Goal: Navigation & Orientation: Find specific page/section

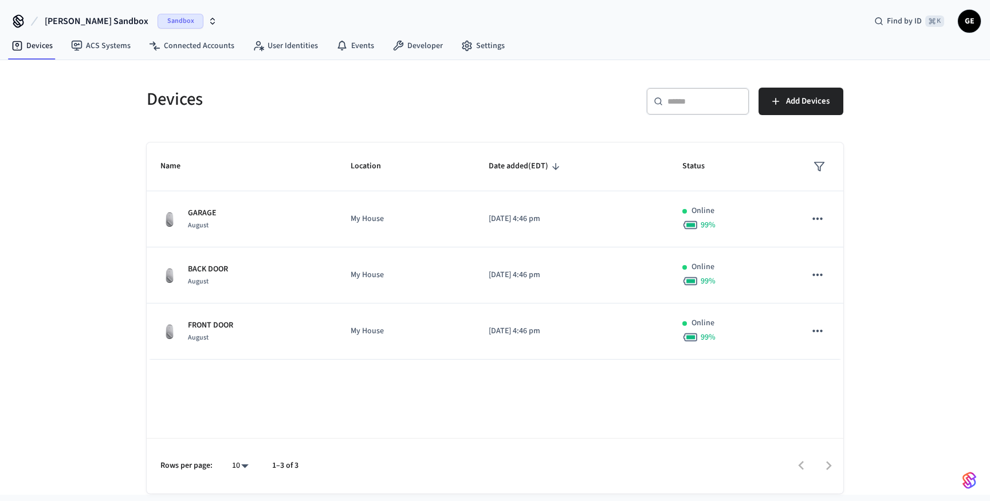
click at [160, 18] on span "Sandbox" at bounding box center [181, 21] width 46 height 15
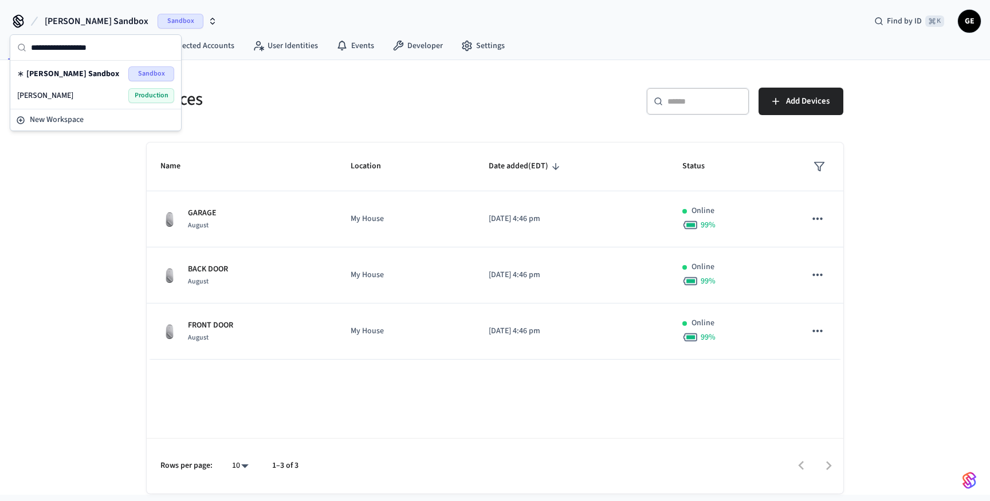
click at [142, 95] on span "Production" at bounding box center [151, 95] width 46 height 15
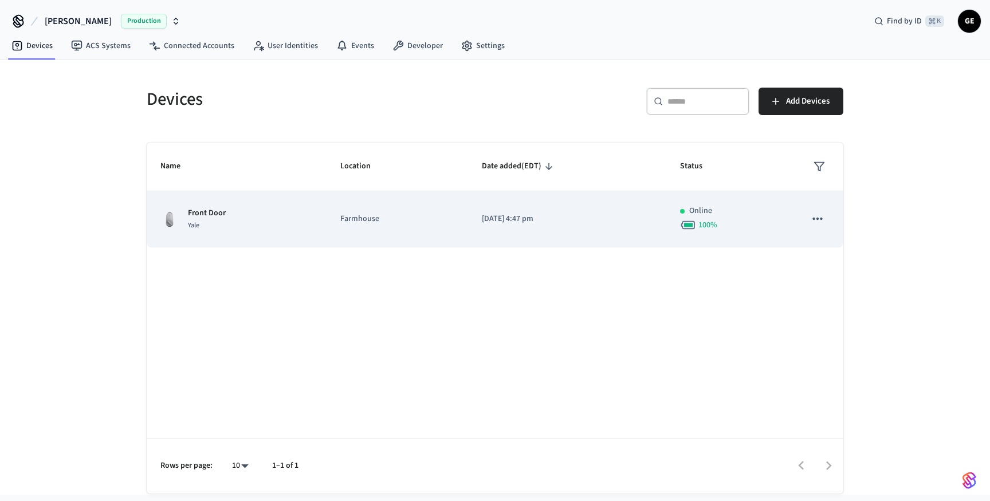
click at [451, 209] on td "Farmhouse" at bounding box center [398, 219] width 142 height 56
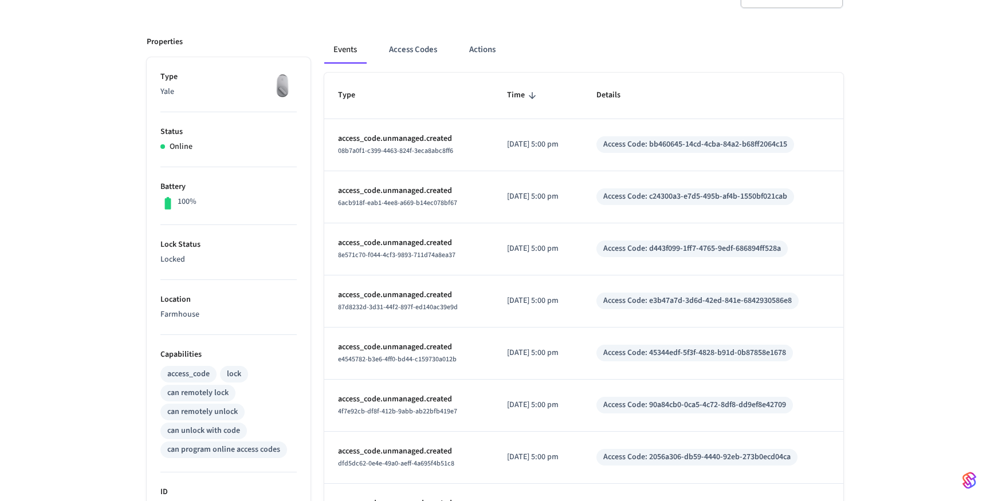
scroll to position [129, 0]
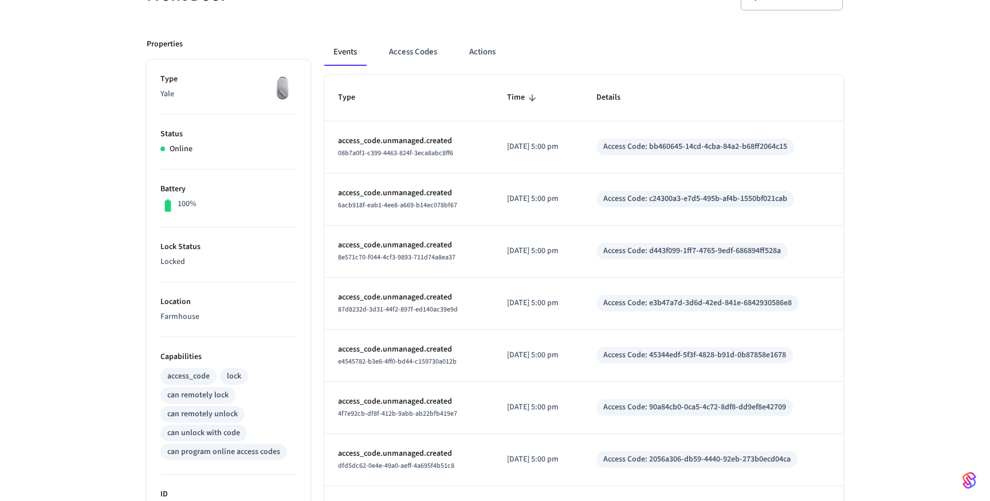
click at [644, 147] on div "Access Code: bb460645-14cd-4cba-84a2-b68ff2064c15" at bounding box center [695, 147] width 184 height 12
click at [372, 146] on p "access_code.unmanaged.created" at bounding box center [409, 141] width 142 height 12
click at [408, 52] on button "Access Codes" at bounding box center [413, 52] width 66 height 28
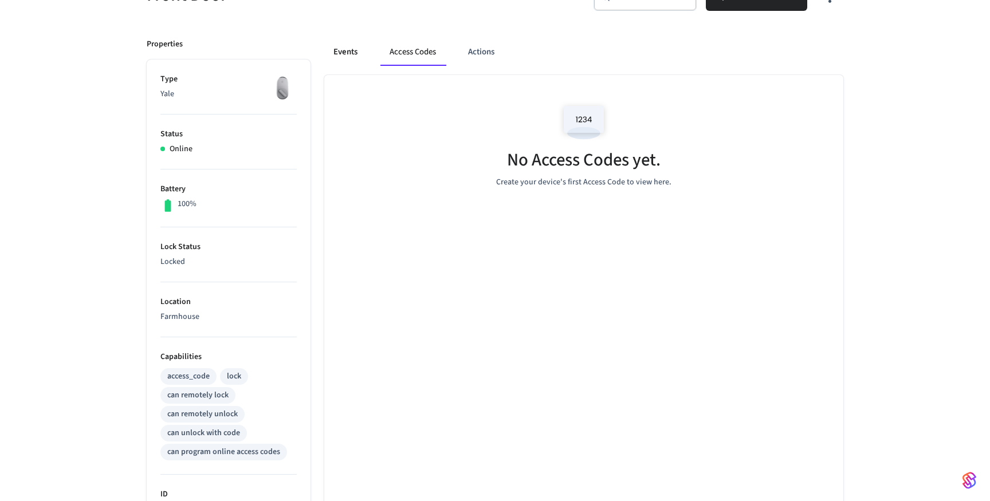
click at [356, 55] on button "Events" at bounding box center [345, 52] width 42 height 28
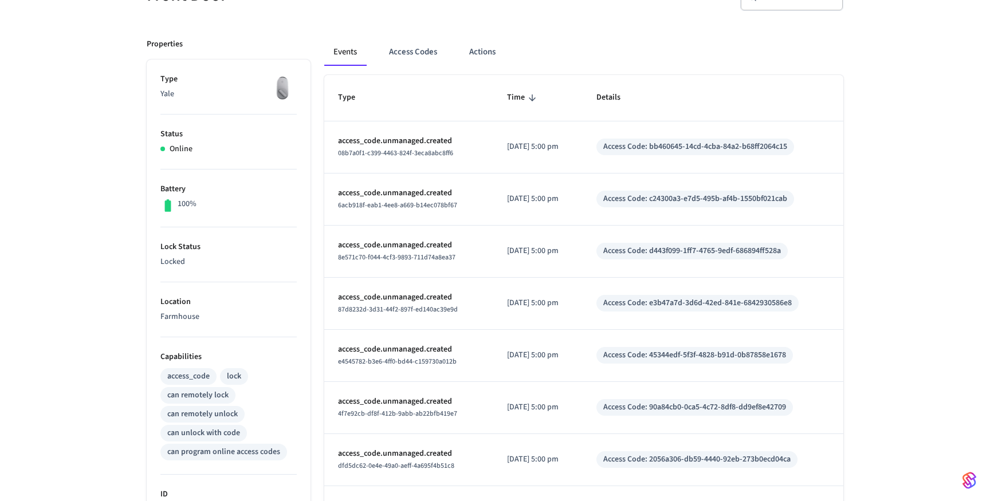
click at [379, 54] on div "Events Access Codes Actions" at bounding box center [583, 52] width 519 height 28
click at [409, 57] on button "Access Codes" at bounding box center [413, 52] width 66 height 28
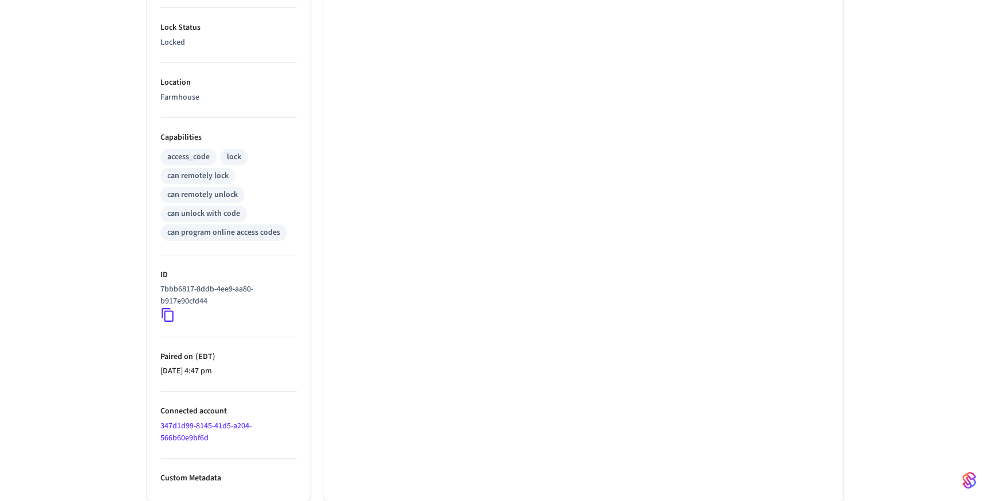
scroll to position [0, 0]
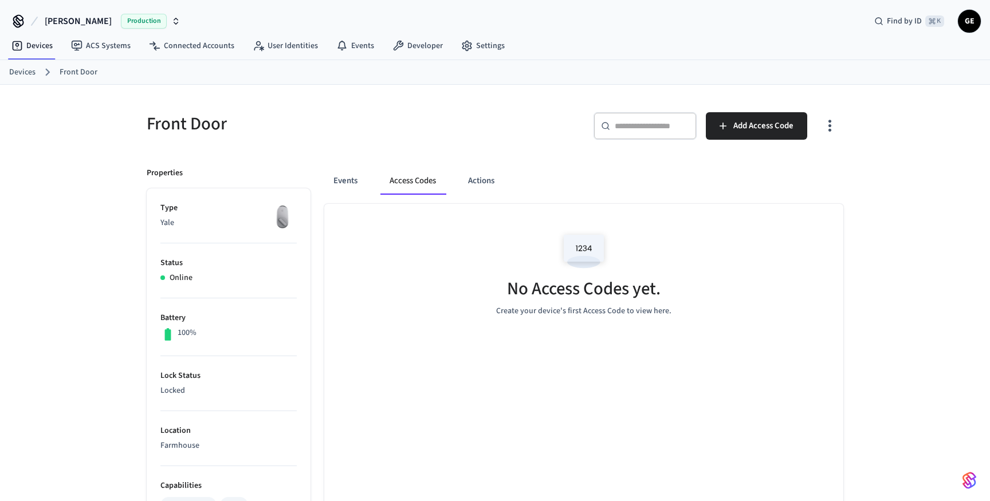
click at [245, 228] on p "Yale" at bounding box center [228, 223] width 136 height 12
click at [339, 192] on button "Events" at bounding box center [345, 181] width 42 height 28
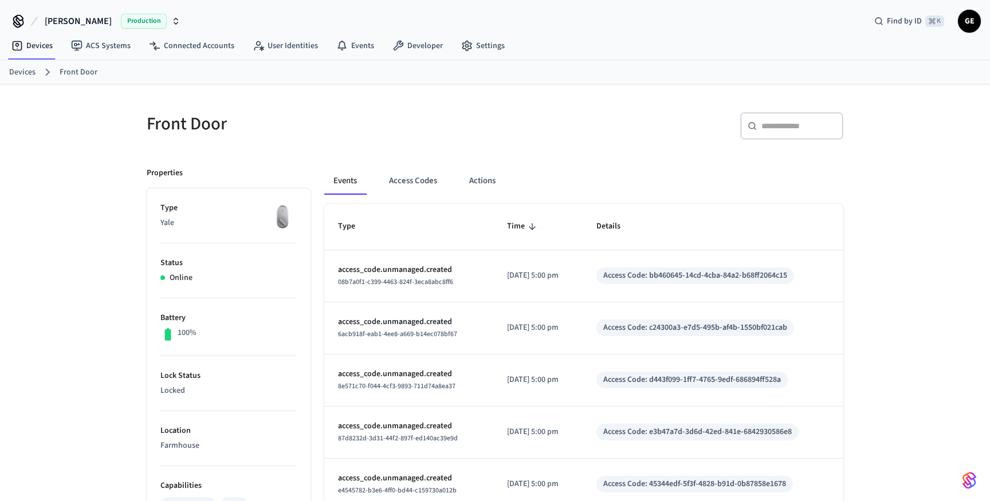
click at [506, 171] on div "Events Access Codes Actions" at bounding box center [583, 181] width 519 height 28
click at [483, 178] on button "Actions" at bounding box center [482, 181] width 45 height 28
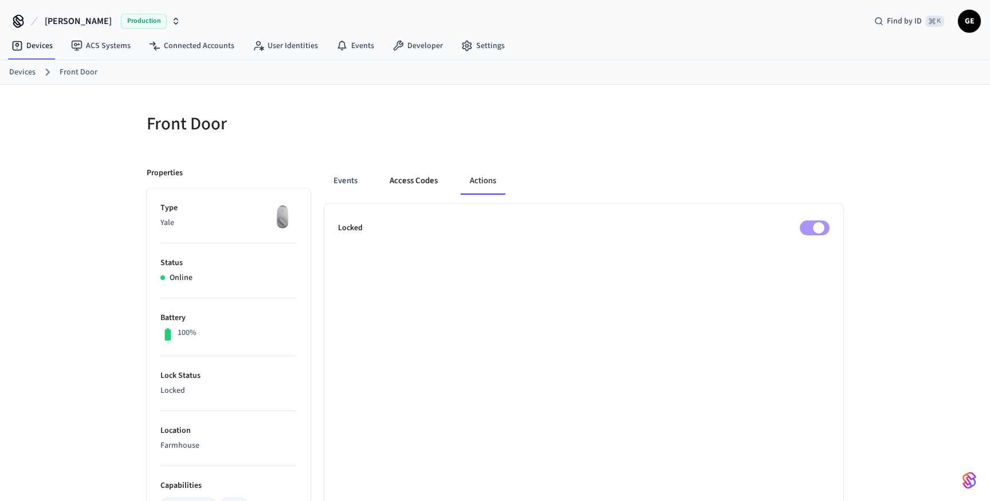
click at [416, 179] on button "Access Codes" at bounding box center [414, 181] width 66 height 28
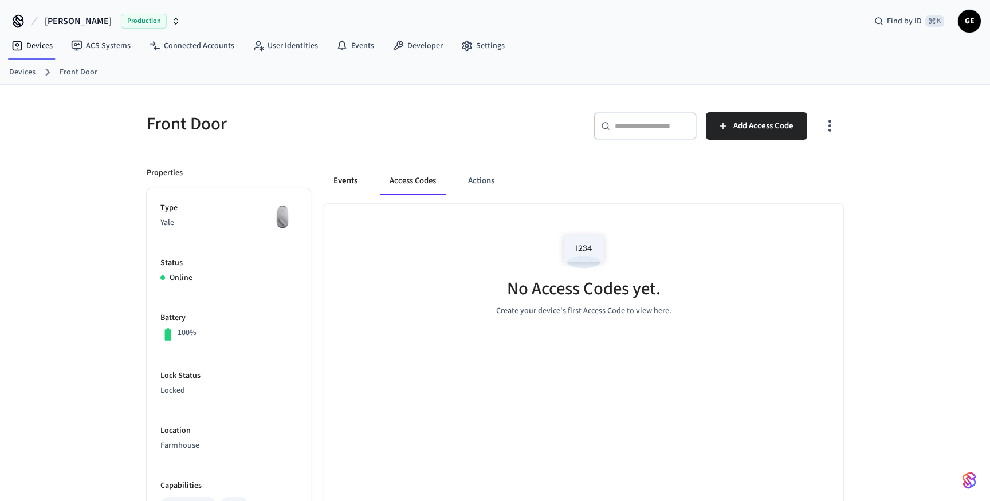
click at [366, 181] on button "Events" at bounding box center [345, 181] width 42 height 28
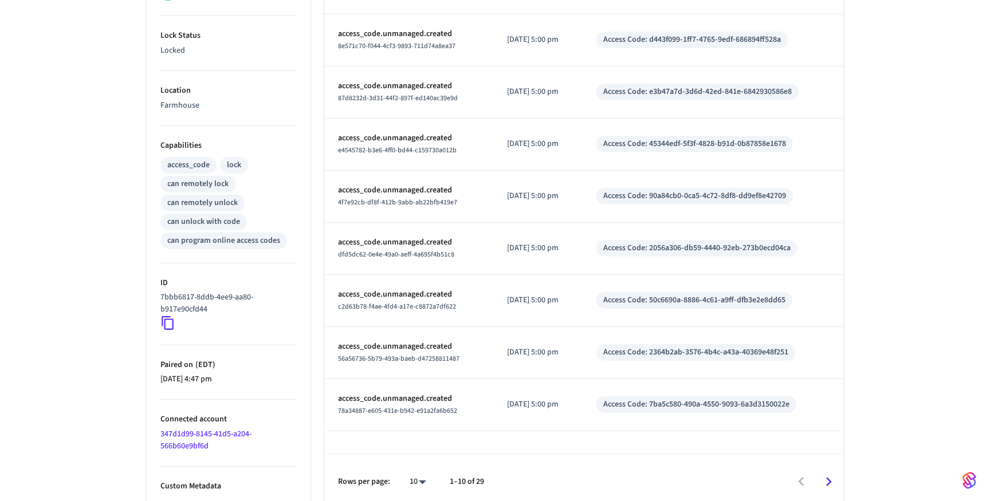
scroll to position [348, 0]
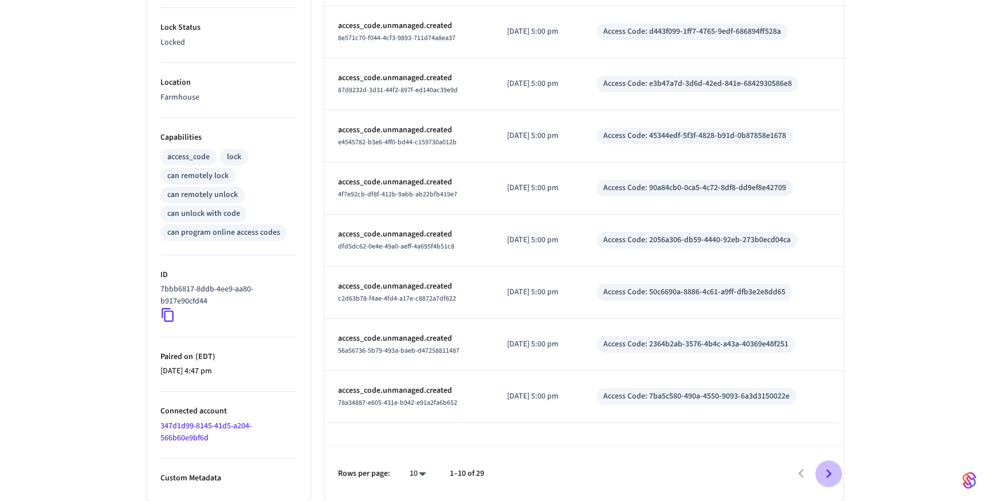
click at [830, 472] on icon "Go to next page" at bounding box center [829, 474] width 18 height 18
click at [831, 472] on icon "Go to next page" at bounding box center [829, 474] width 18 height 18
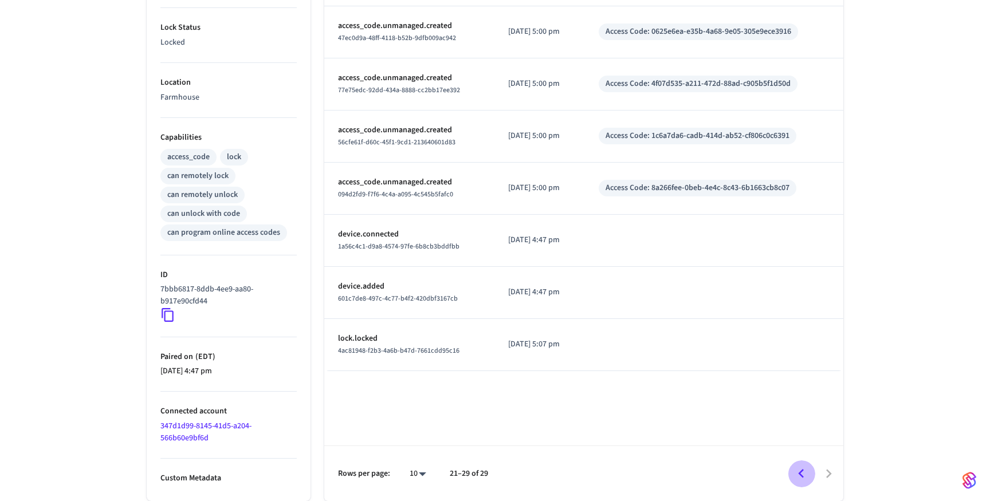
click at [806, 475] on icon "Go to previous page" at bounding box center [802, 474] width 18 height 18
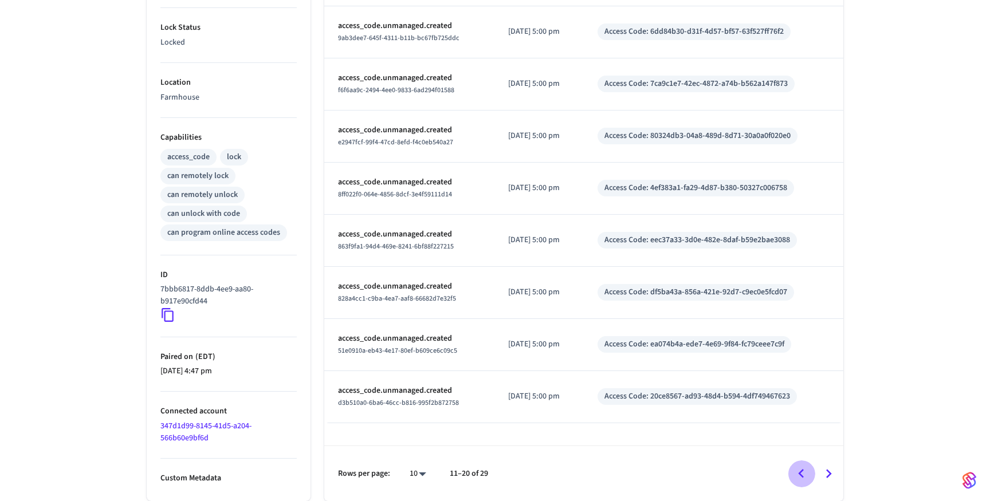
click at [806, 475] on icon "Go to previous page" at bounding box center [802, 474] width 18 height 18
click at [806, 475] on div at bounding box center [669, 474] width 347 height 27
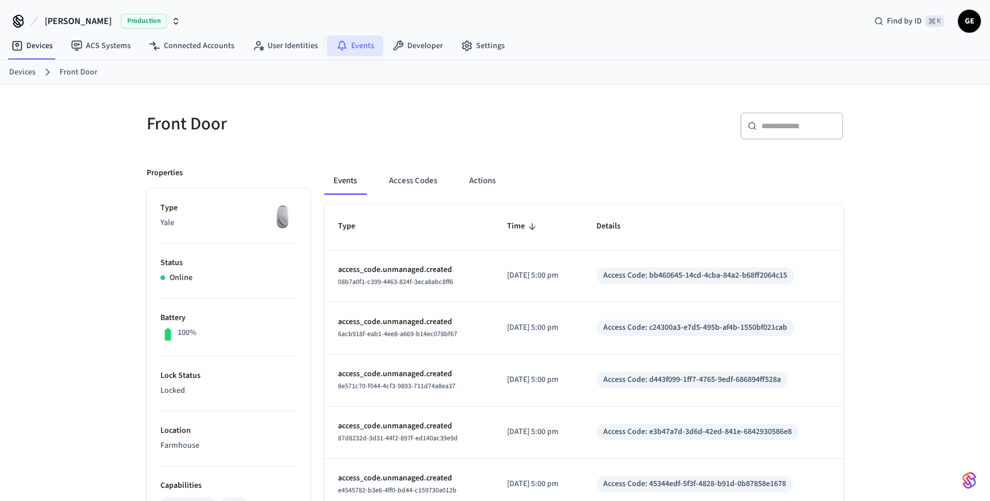
click at [338, 44] on icon at bounding box center [341, 45] width 11 height 11
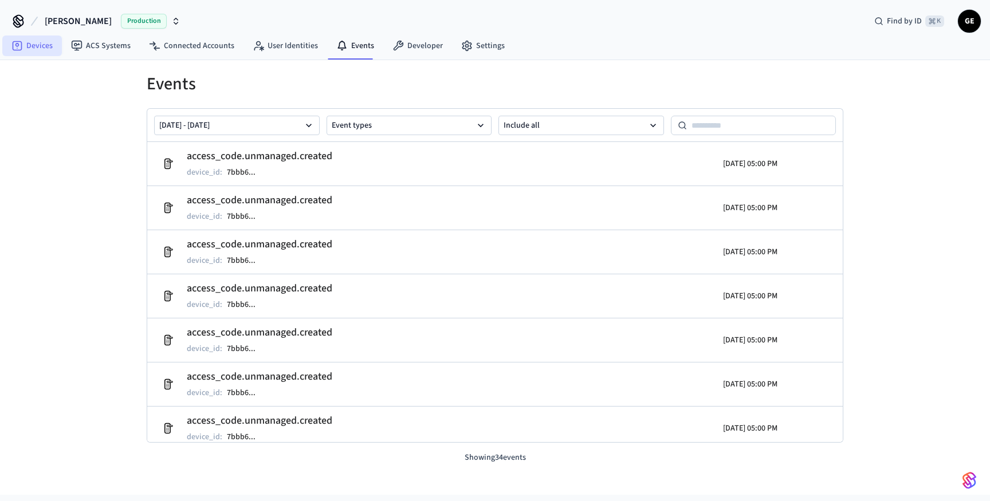
click at [42, 43] on link "Devices" at bounding box center [32, 46] width 60 height 21
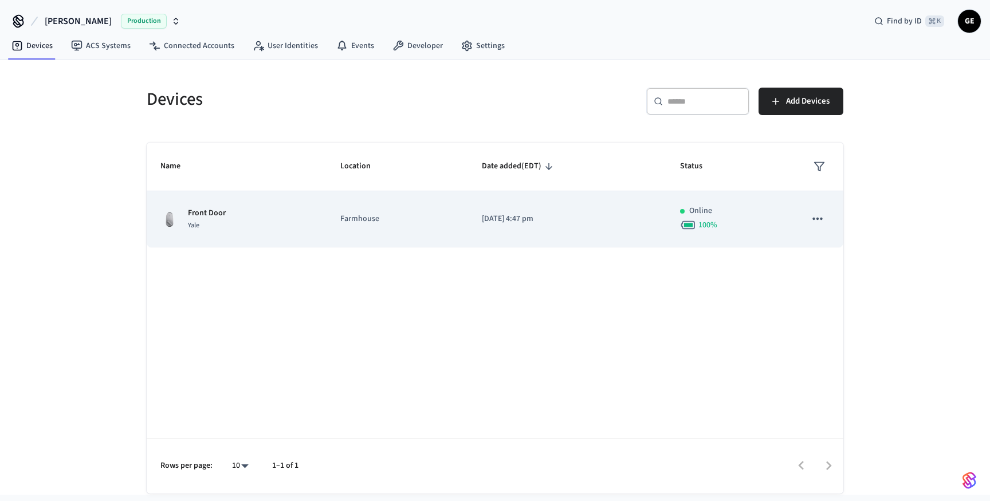
click at [373, 232] on td "Farmhouse" at bounding box center [398, 219] width 142 height 56
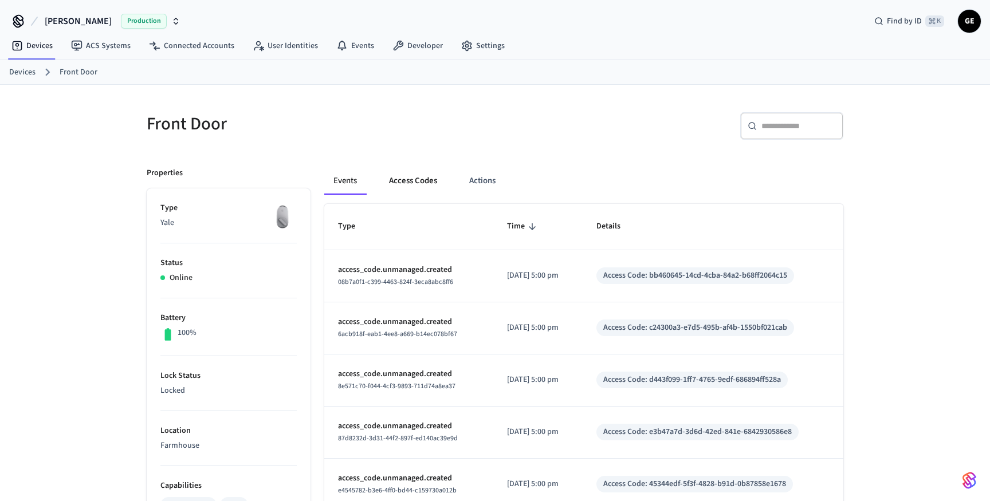
click at [385, 175] on button "Access Codes" at bounding box center [413, 181] width 66 height 28
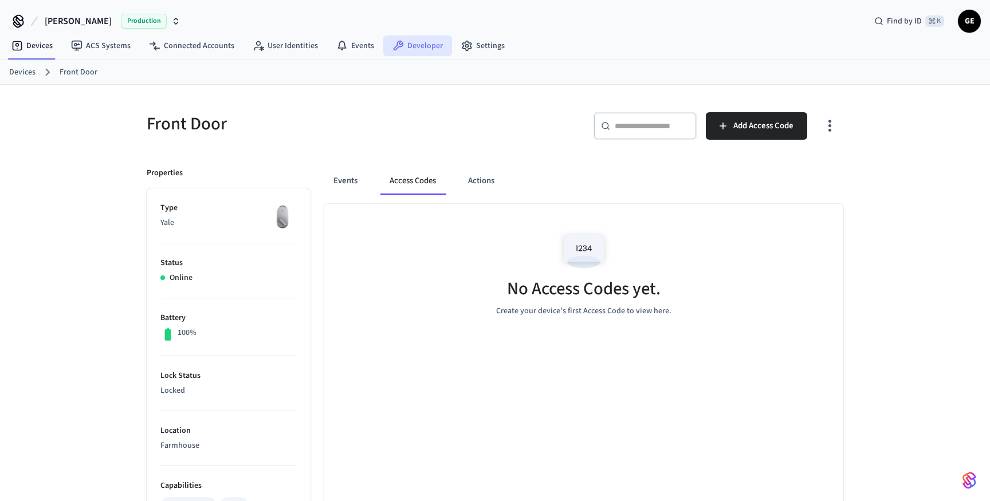
click at [415, 43] on link "Developer" at bounding box center [417, 46] width 69 height 21
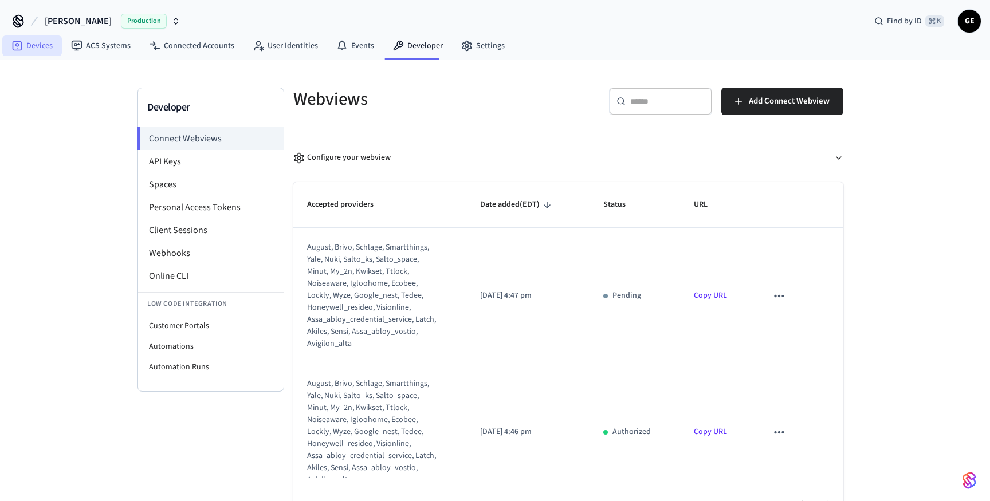
click at [27, 48] on link "Devices" at bounding box center [32, 46] width 60 height 21
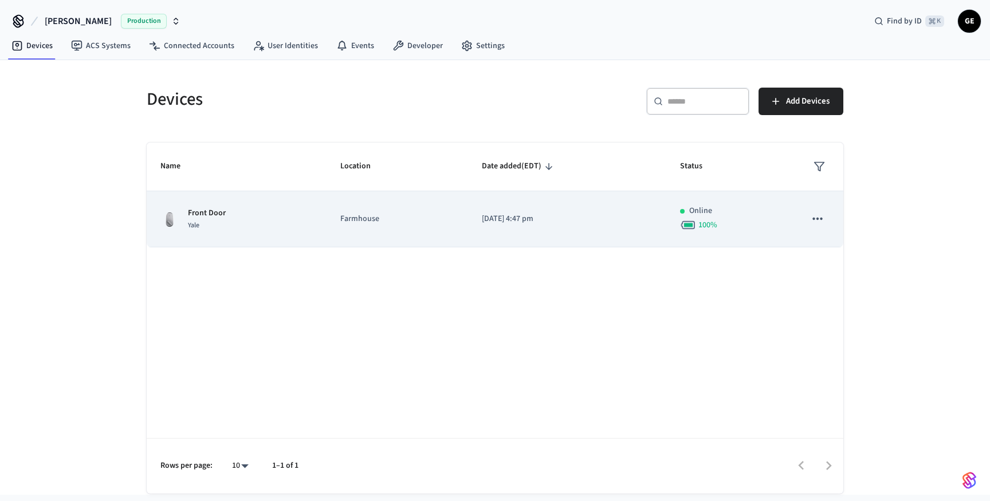
click at [538, 222] on p "[DATE] 4:47 pm" at bounding box center [567, 219] width 171 height 12
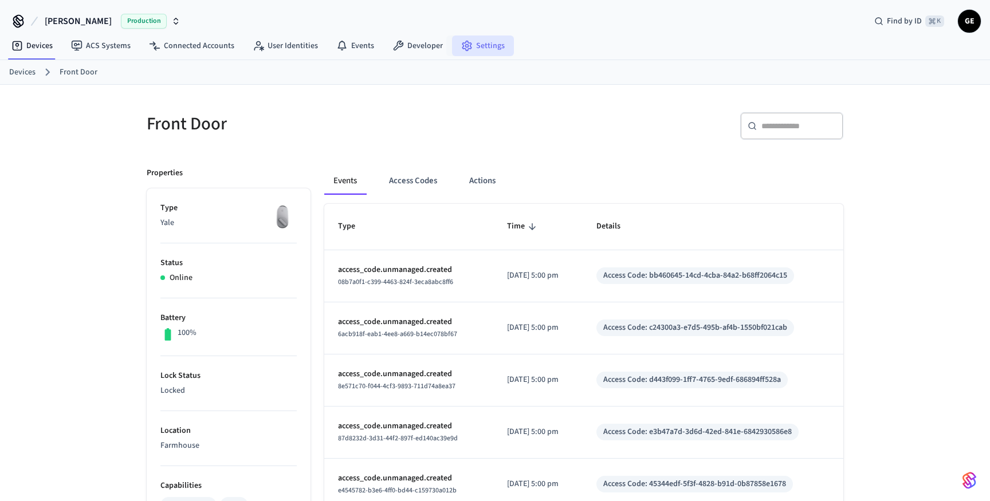
click at [485, 48] on link "Settings" at bounding box center [483, 46] width 62 height 21
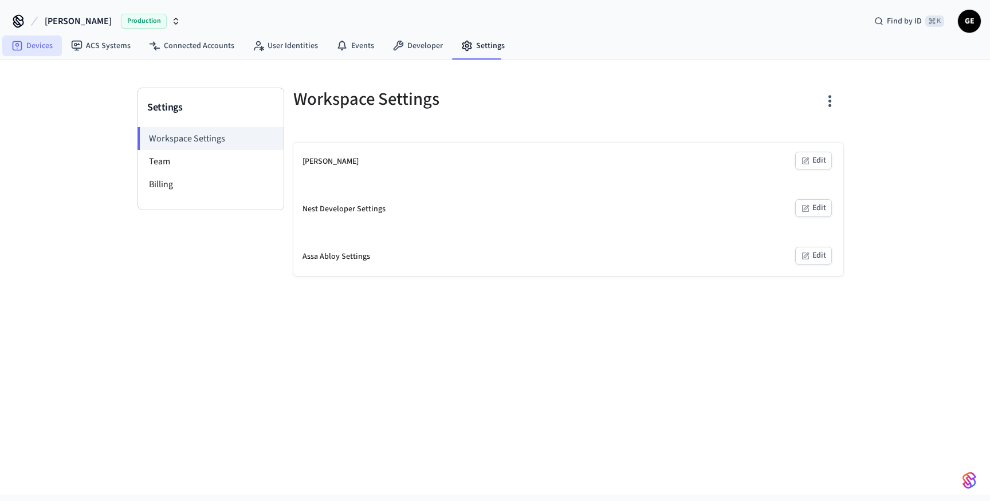
click at [37, 46] on link "Devices" at bounding box center [32, 46] width 60 height 21
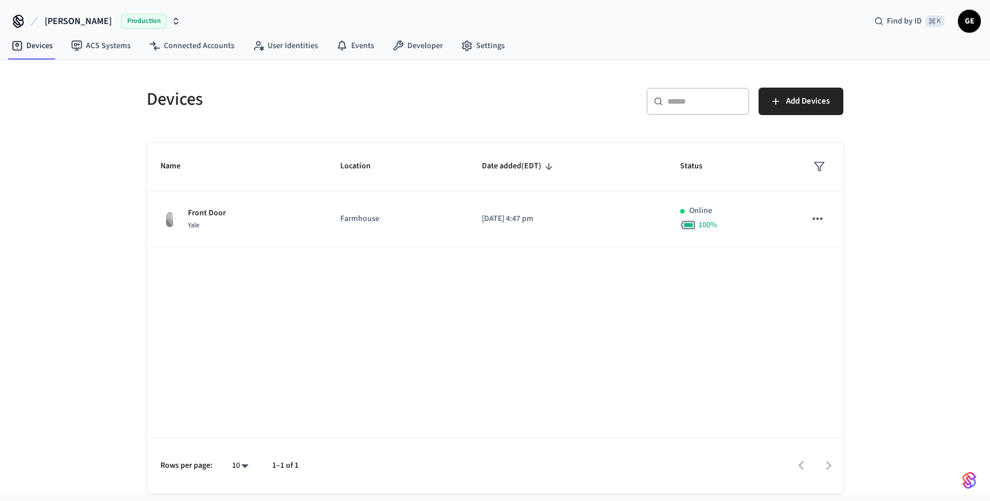
click at [976, 19] on span "GE" at bounding box center [969, 21] width 21 height 21
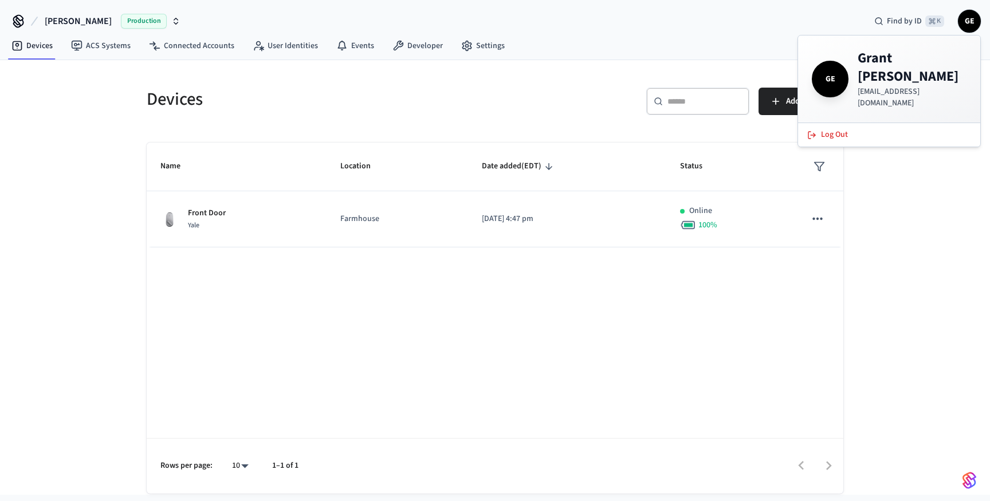
click at [976, 19] on span "GE" at bounding box center [969, 21] width 21 height 21
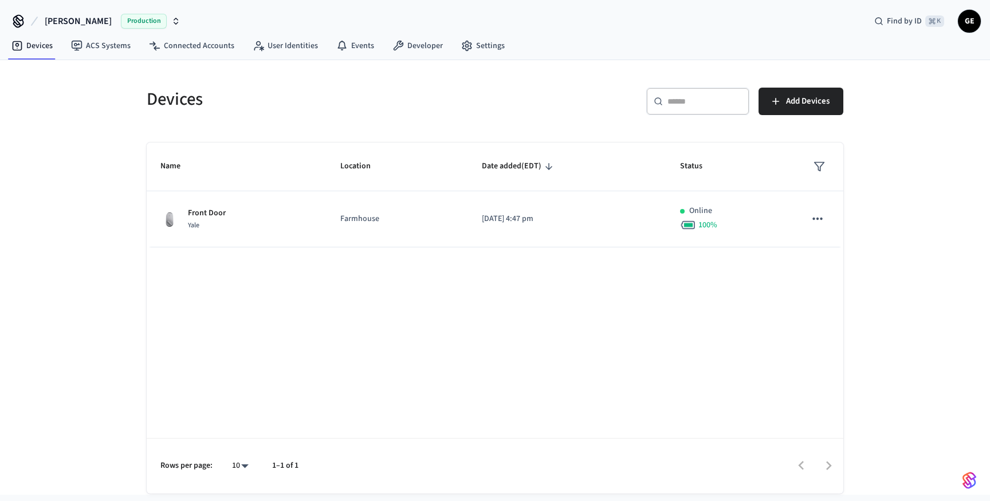
click at [973, 491] on button "button" at bounding box center [969, 480] width 23 height 23
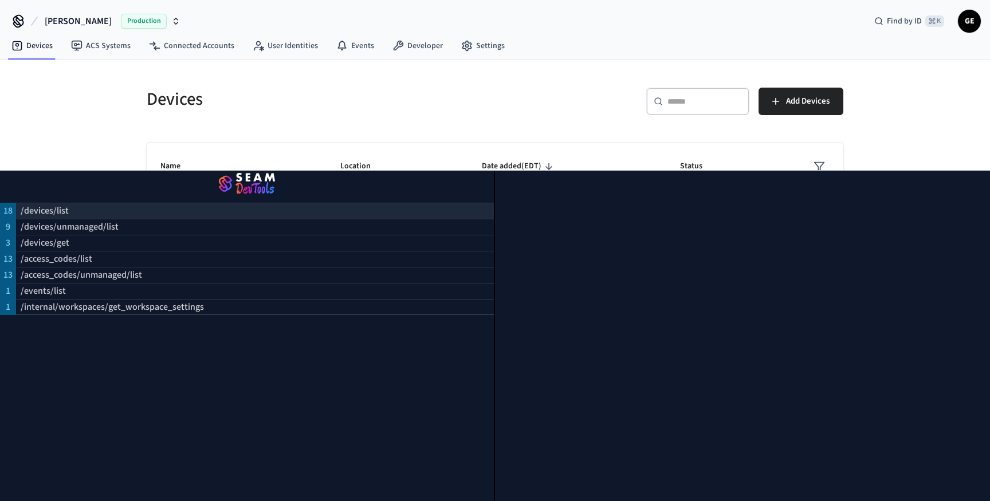
click at [121, 215] on div "/devices/list" at bounding box center [255, 211] width 478 height 16
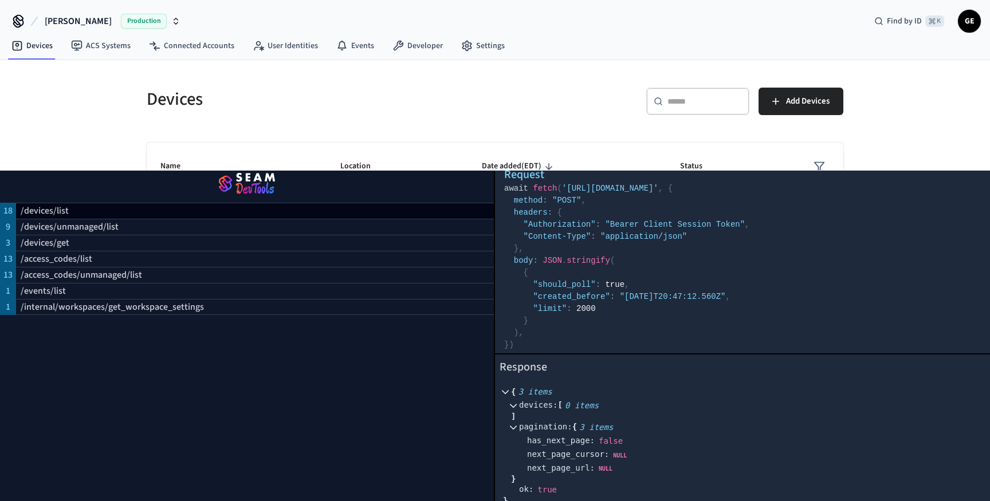
scroll to position [45, 0]
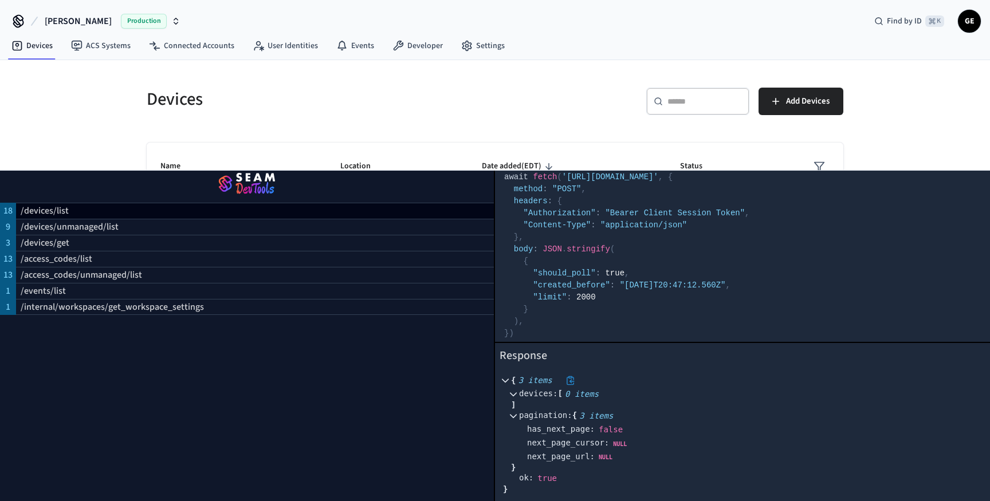
click at [504, 382] on icon at bounding box center [505, 381] width 7 height 4
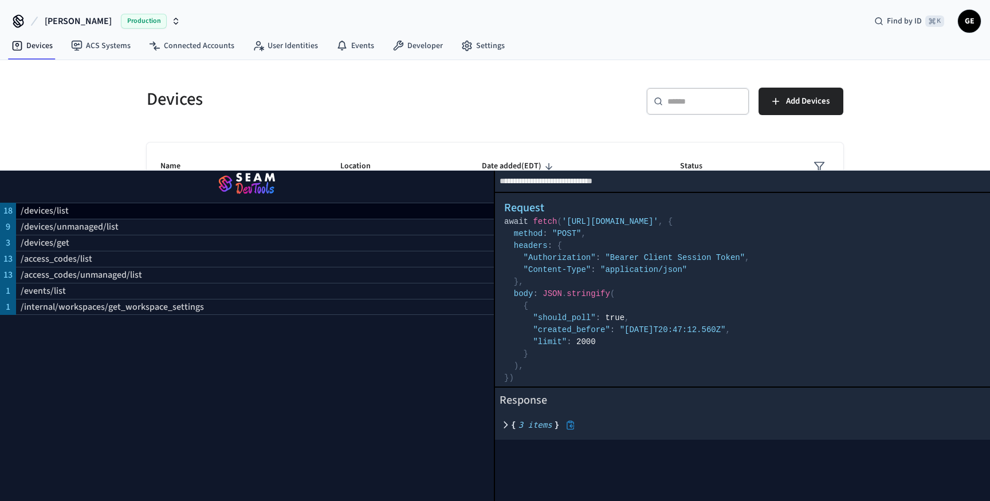
scroll to position [0, 0]
click at [508, 428] on icon at bounding box center [505, 425] width 8 height 8
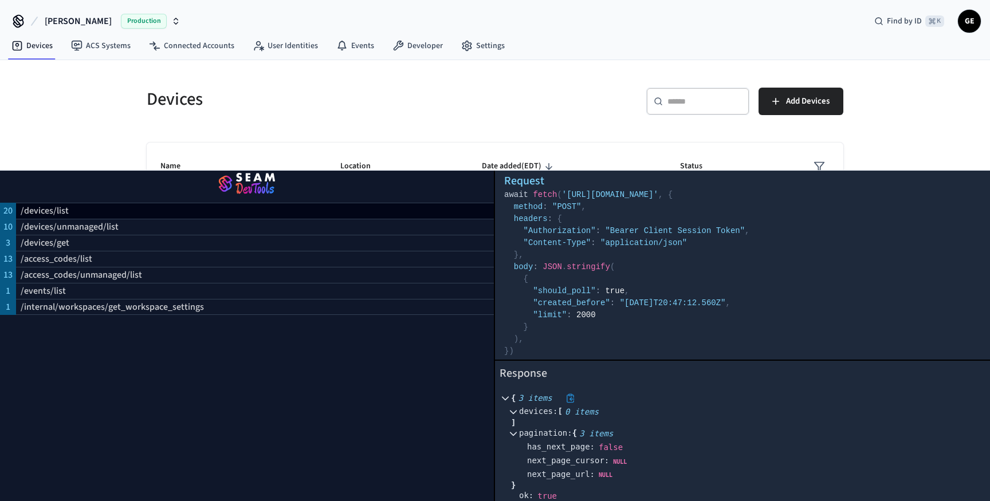
scroll to position [45, 0]
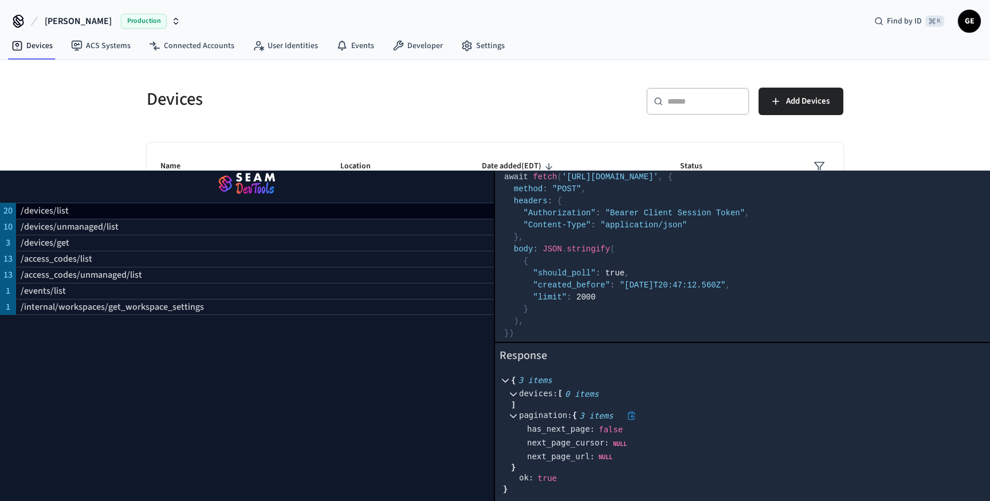
click at [514, 416] on icon at bounding box center [513, 416] width 8 height 8
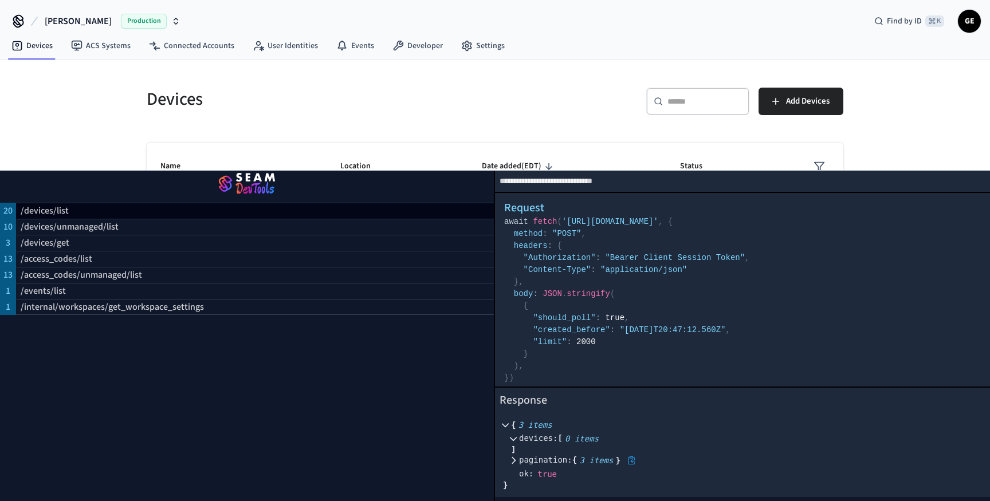
scroll to position [0, 0]
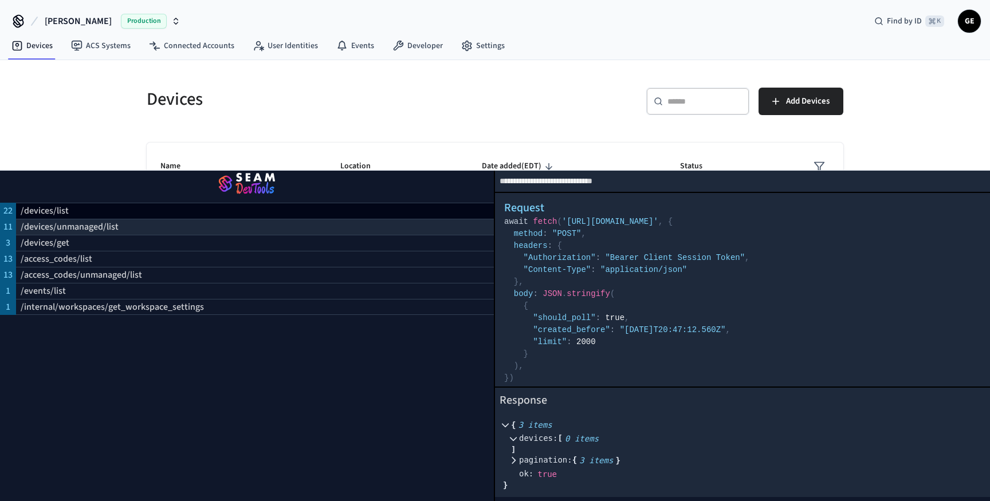
click at [125, 222] on div "/devices/unmanaged/list" at bounding box center [255, 227] width 478 height 16
select select "**********"
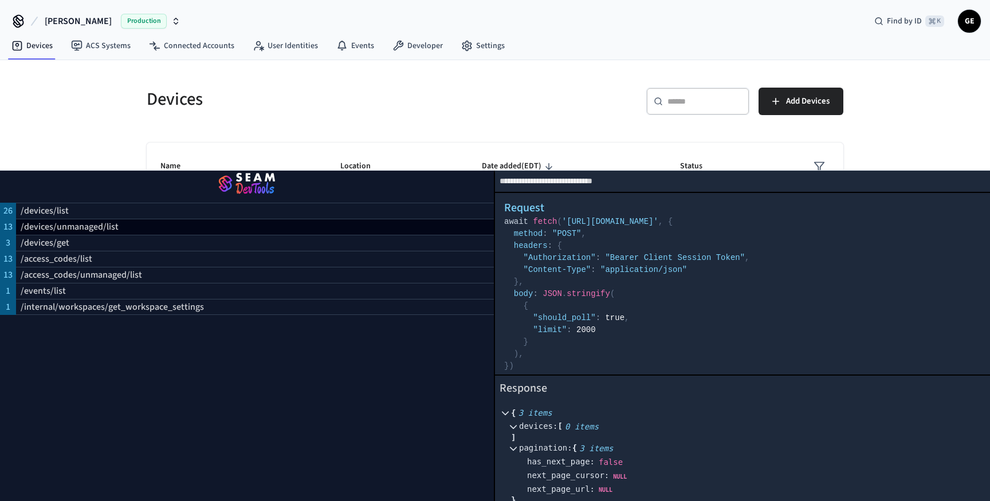
click at [253, 151] on th "Name" at bounding box center [237, 167] width 180 height 49
click at [313, 114] on div "Devices" at bounding box center [310, 99] width 355 height 50
click at [605, 56] on div "Devices ACS Systems Connected Accounts User Identities Events Developer Settings" at bounding box center [495, 46] width 990 height 27
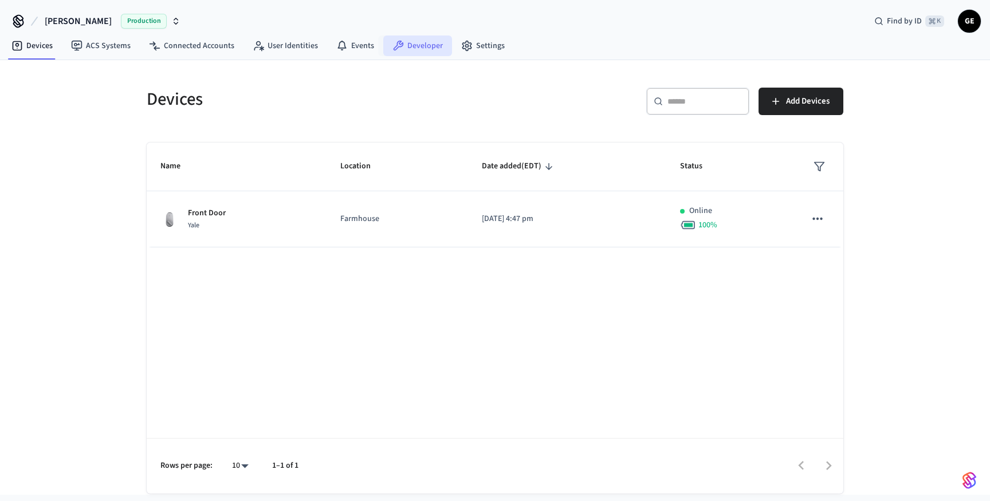
click at [421, 45] on link "Developer" at bounding box center [417, 46] width 69 height 21
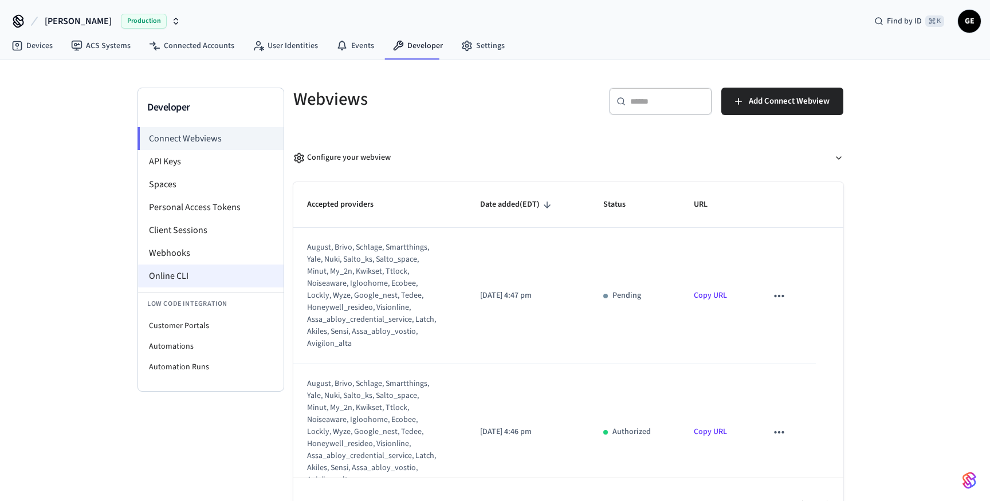
click at [180, 270] on li "Online CLI" at bounding box center [211, 276] width 146 height 23
click at [186, 276] on li "Online CLI" at bounding box center [211, 276] width 146 height 23
